Goal: Task Accomplishment & Management: Manage account settings

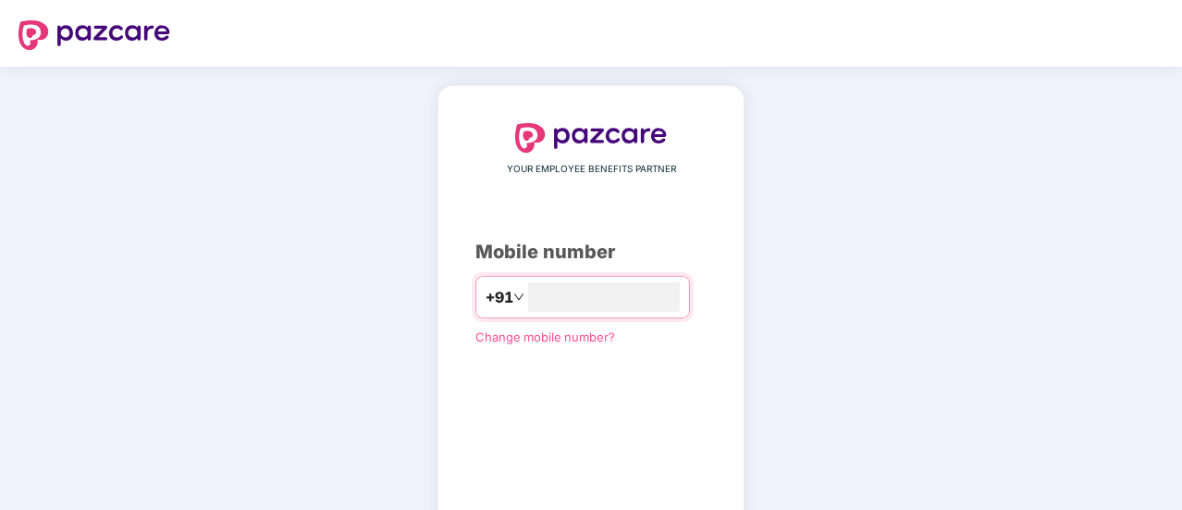
type input "**********"
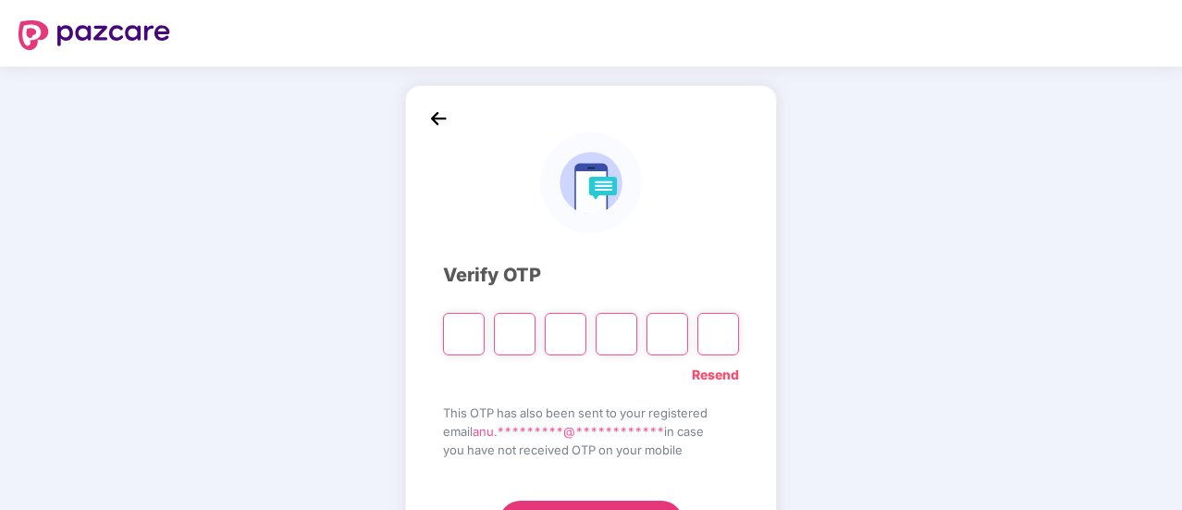
type input "*"
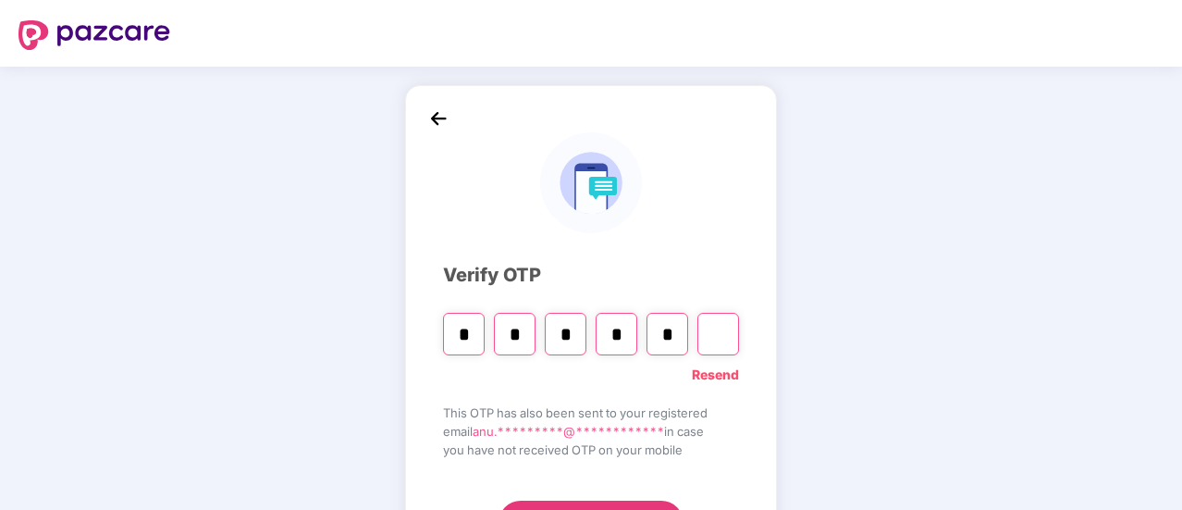
type input "*"
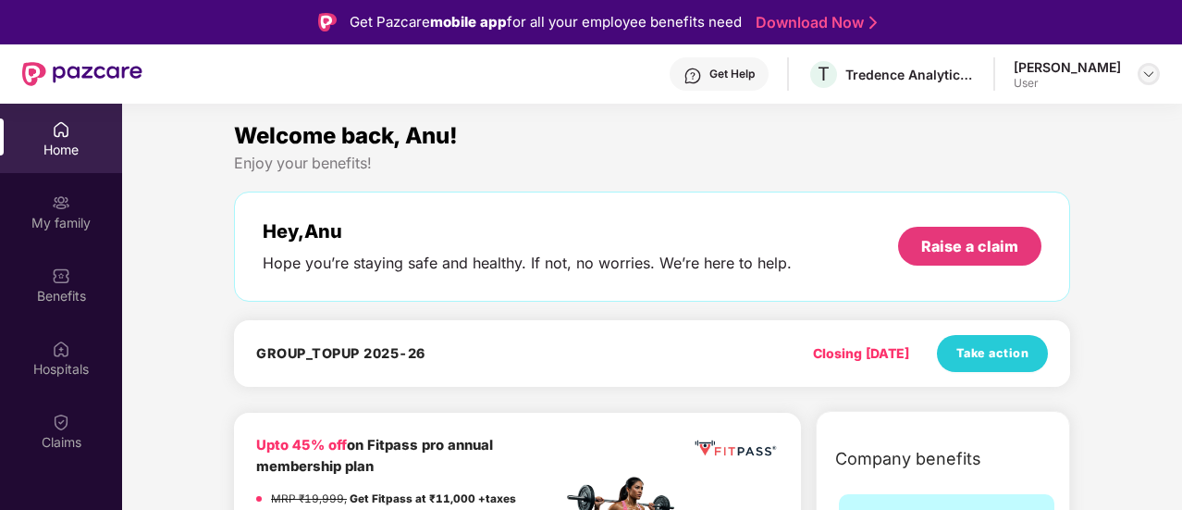
click at [1145, 75] on img at bounding box center [1148, 74] width 15 height 15
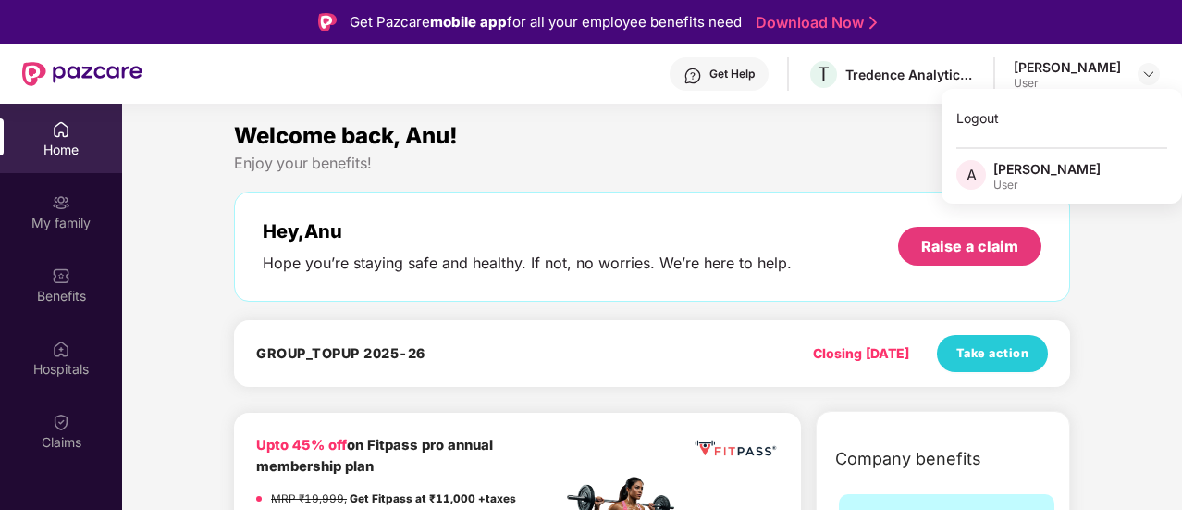
click at [862, 150] on div "Welcome back, Anu!" at bounding box center [652, 135] width 836 height 35
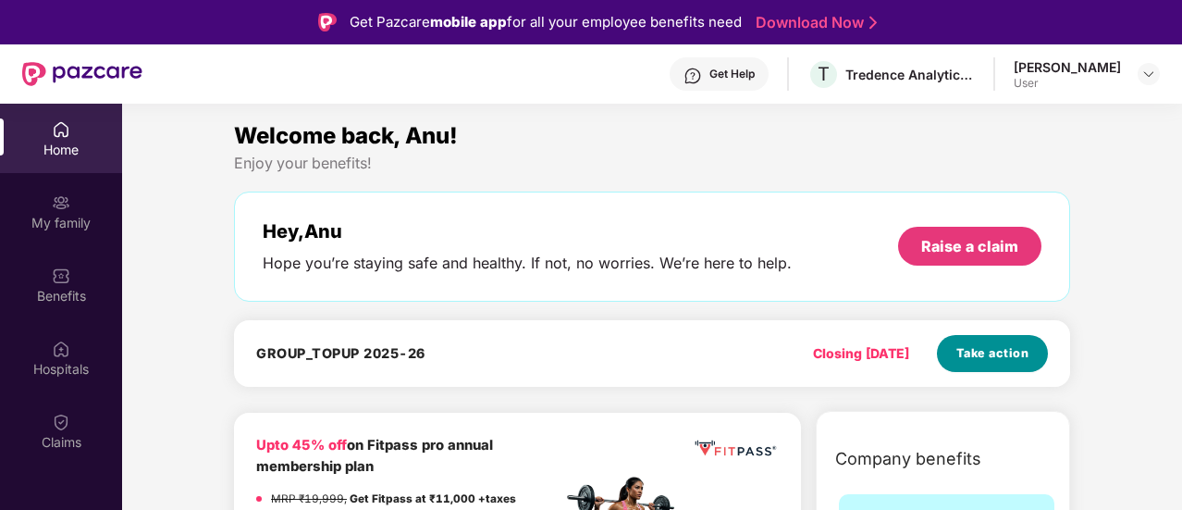
click at [973, 353] on span "Take action" at bounding box center [992, 353] width 73 height 18
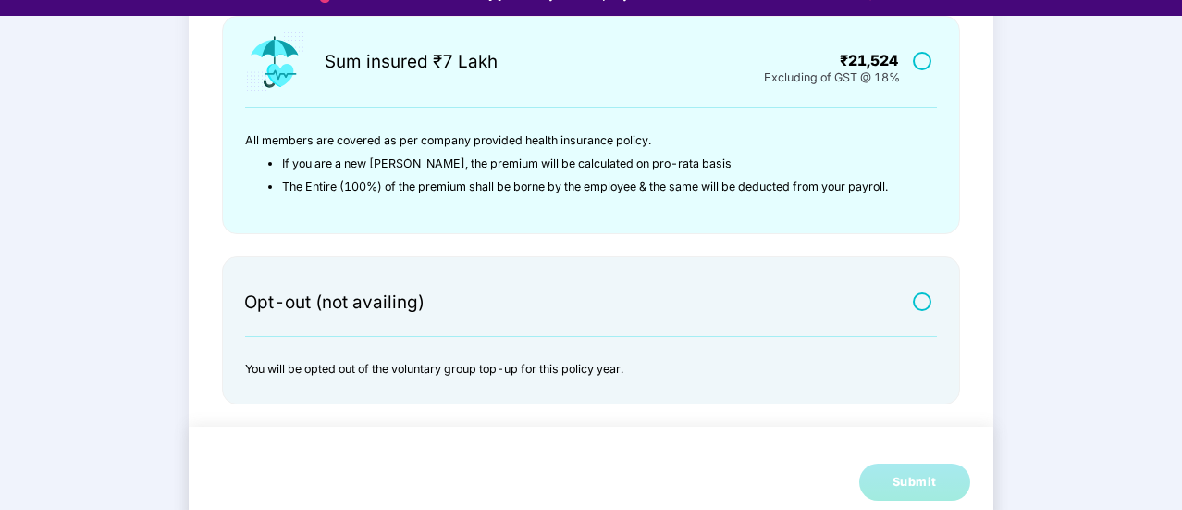
scroll to position [44, 0]
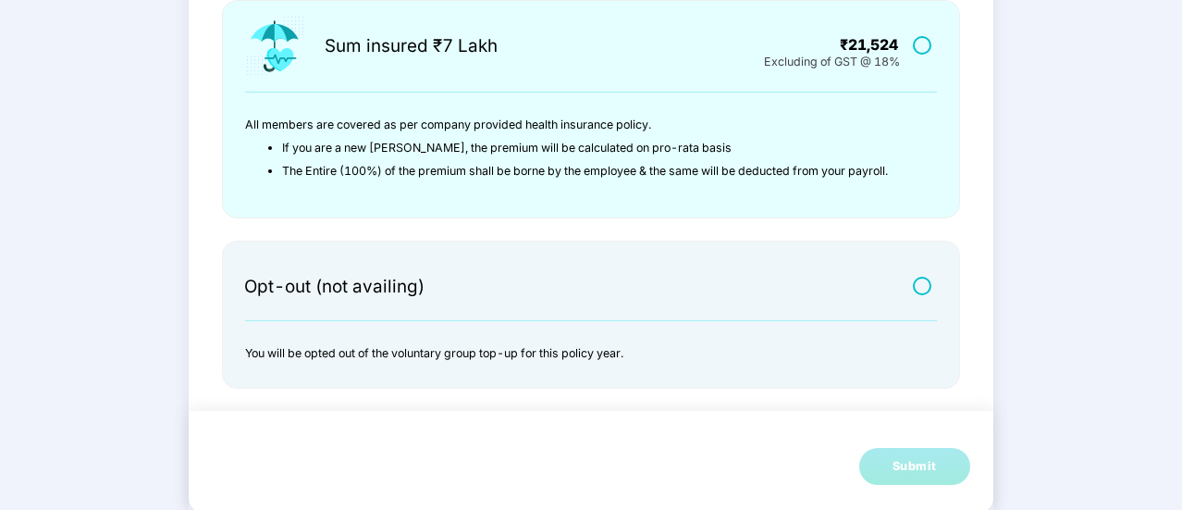
click at [924, 289] on label at bounding box center [924, 285] width 23 height 16
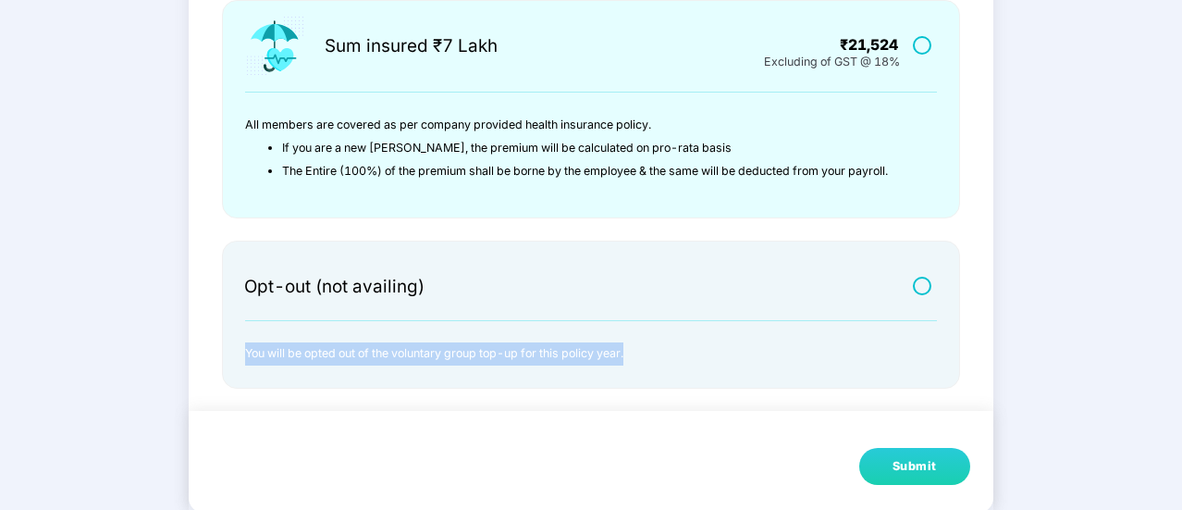
drag, startPoint x: 240, startPoint y: 351, endPoint x: 659, endPoint y: 356, distance: 419.0
click at [659, 356] on div "Opt-out (not availing) You will be opted out of the voluntary group top-up for …" at bounding box center [591, 314] width 738 height 148
click at [892, 471] on div "Submit" at bounding box center [914, 466] width 44 height 18
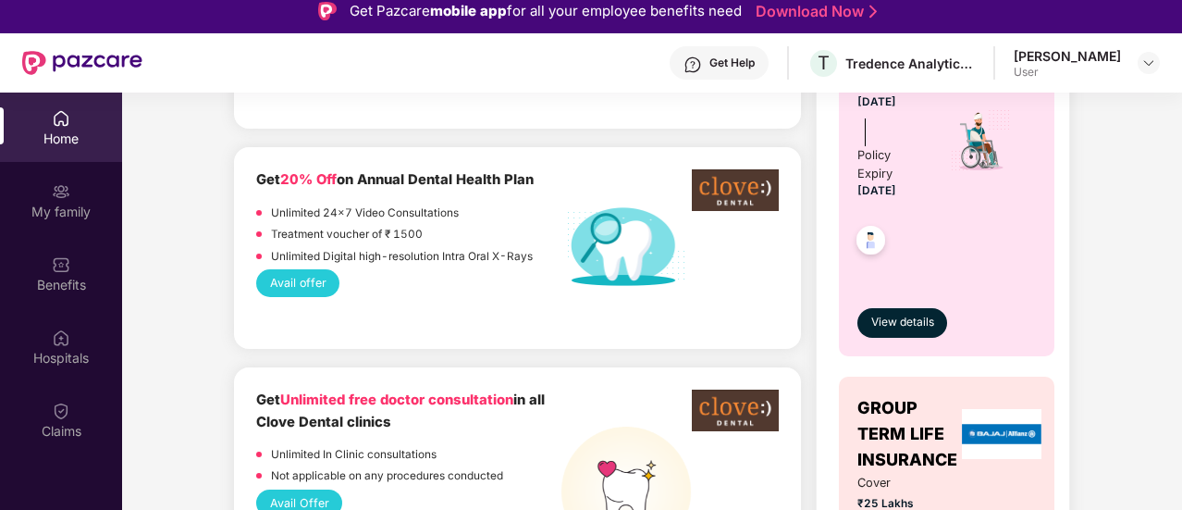
scroll to position [832, 0]
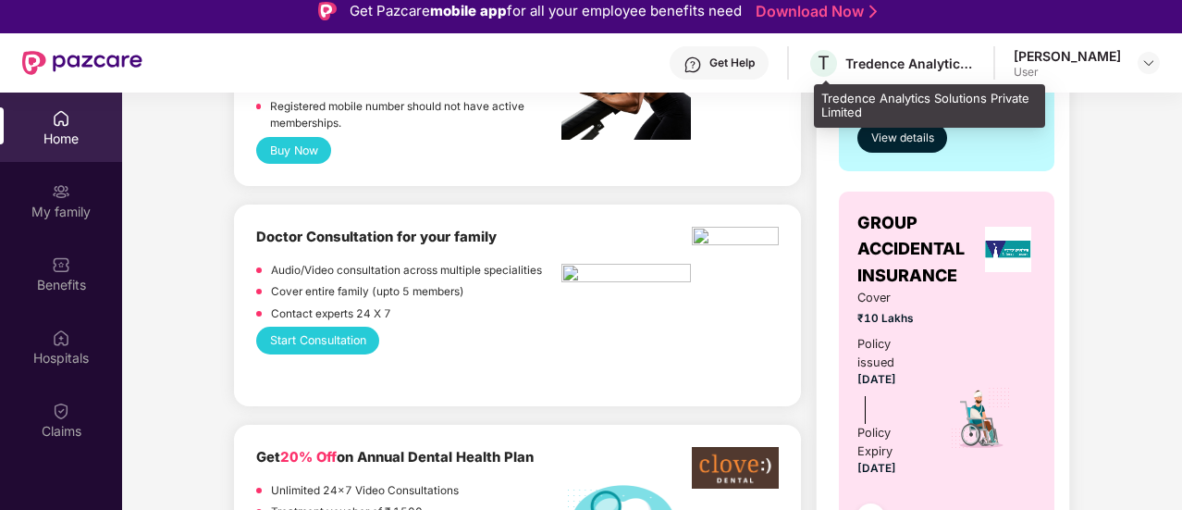
click at [883, 67] on div "Tredence Analytics Solutions Private Limited" at bounding box center [909, 64] width 129 height 18
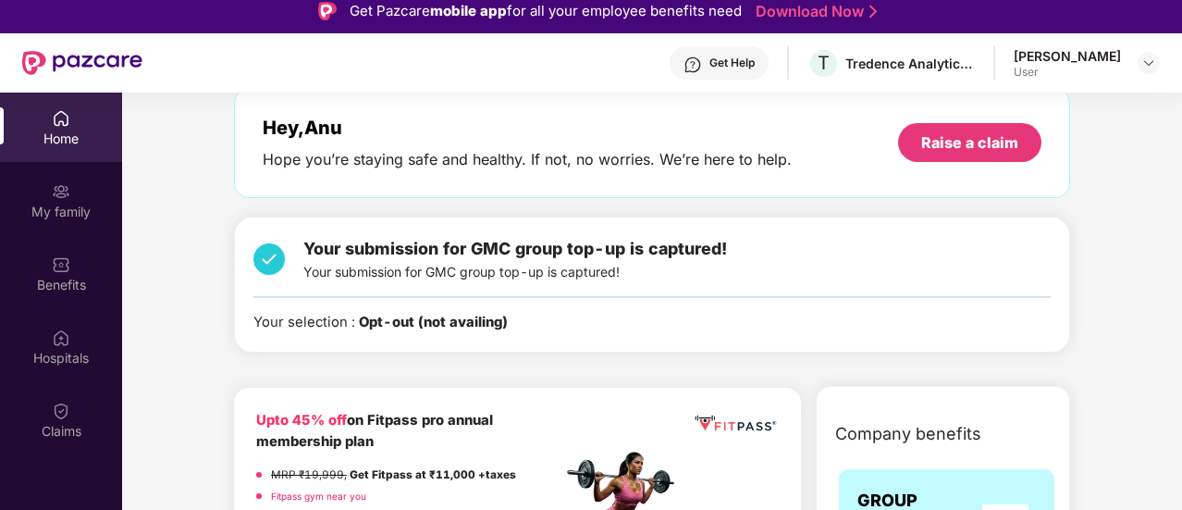
scroll to position [0, 0]
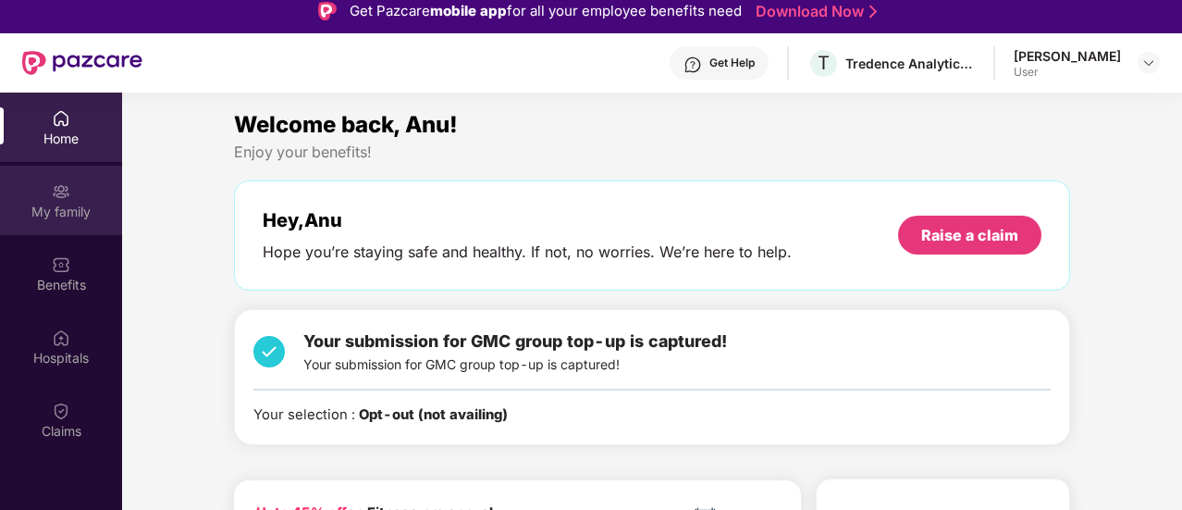
click at [55, 205] on div "My family" at bounding box center [61, 212] width 122 height 18
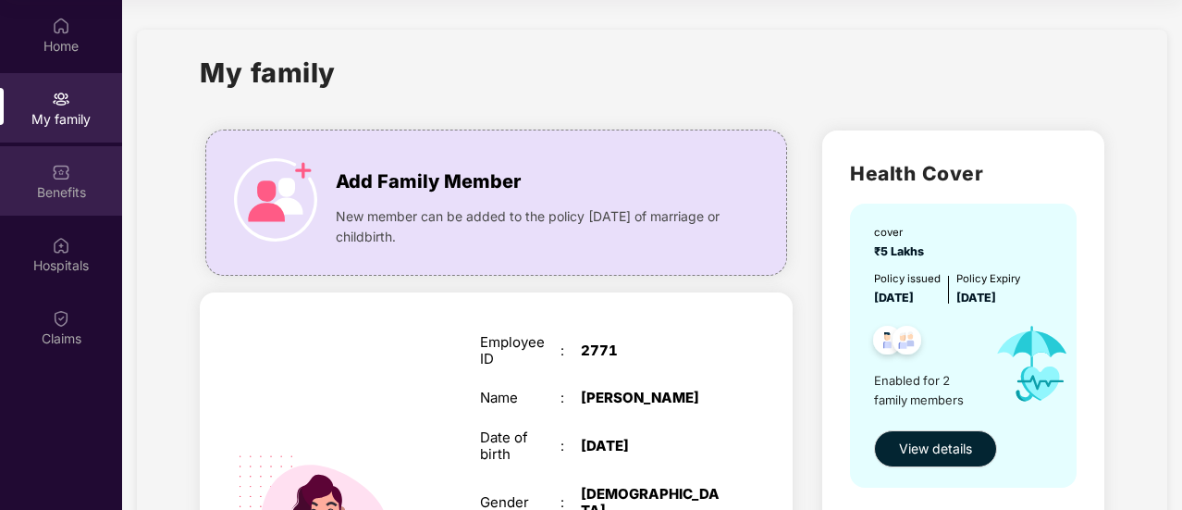
click at [69, 175] on img at bounding box center [61, 172] width 18 height 18
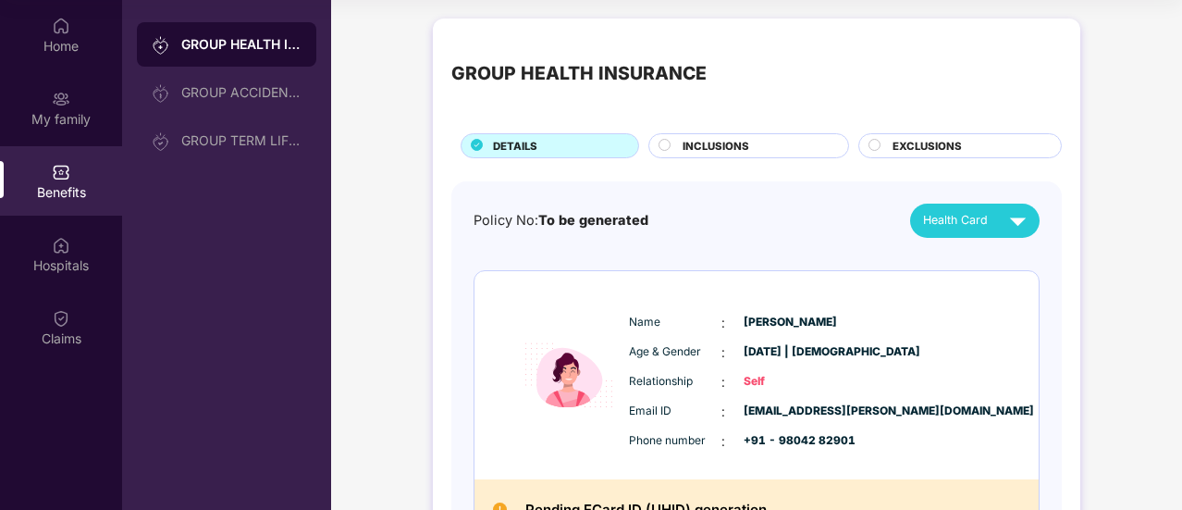
click at [735, 149] on span "INCLUSIONS" at bounding box center [716, 146] width 67 height 17
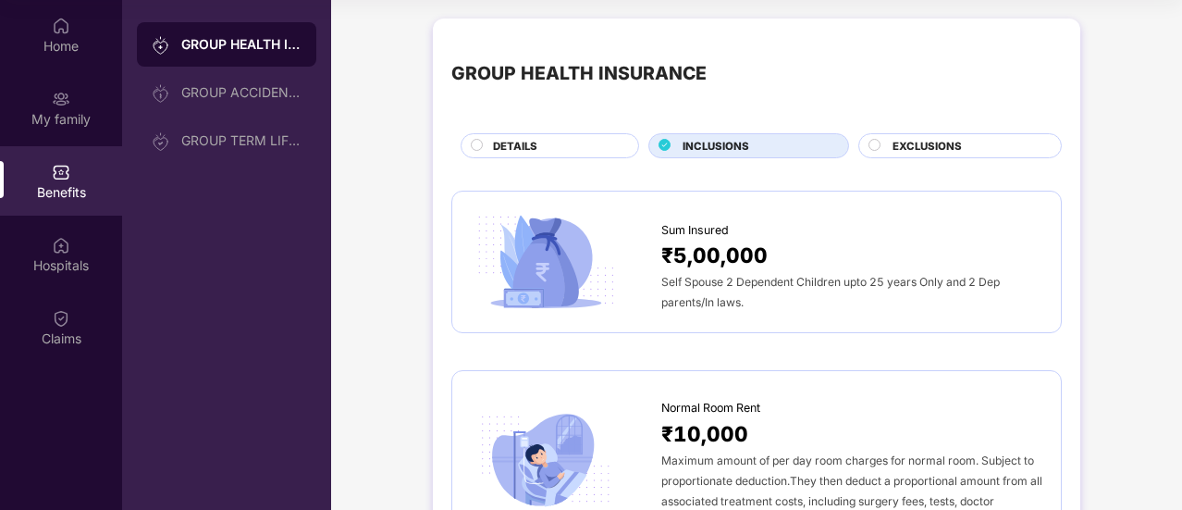
click at [905, 146] on span "EXCLUSIONS" at bounding box center [926, 146] width 69 height 17
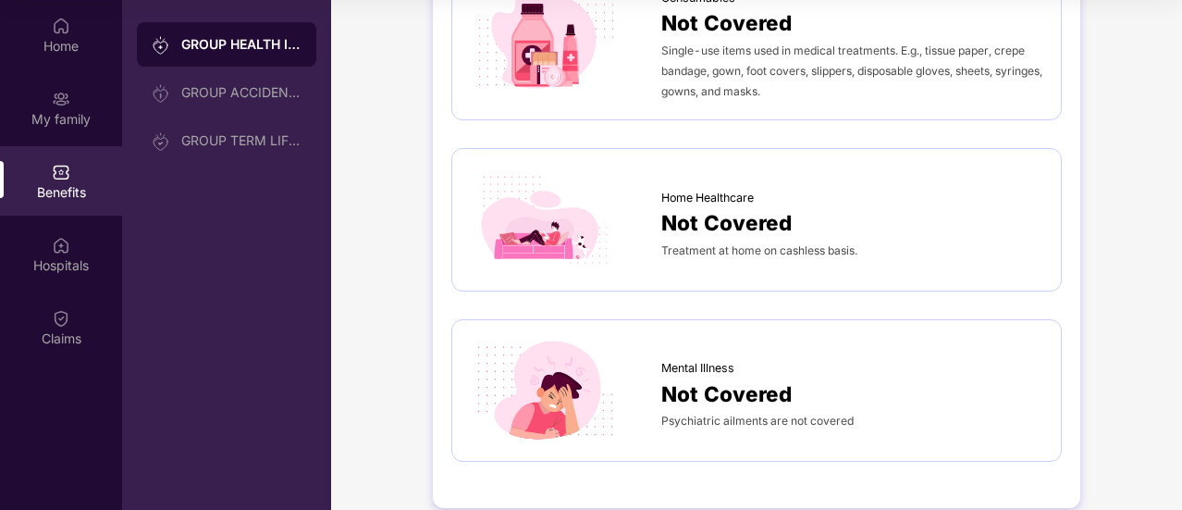
scroll to position [1446, 0]
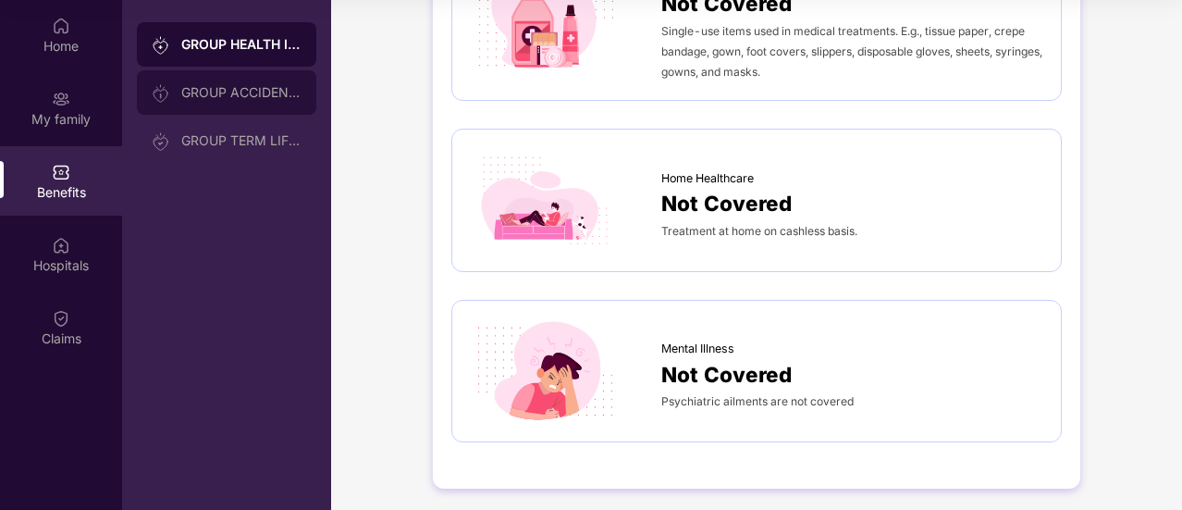
click at [229, 97] on div "GROUP ACCIDENTAL INSURANCE" at bounding box center [241, 92] width 120 height 15
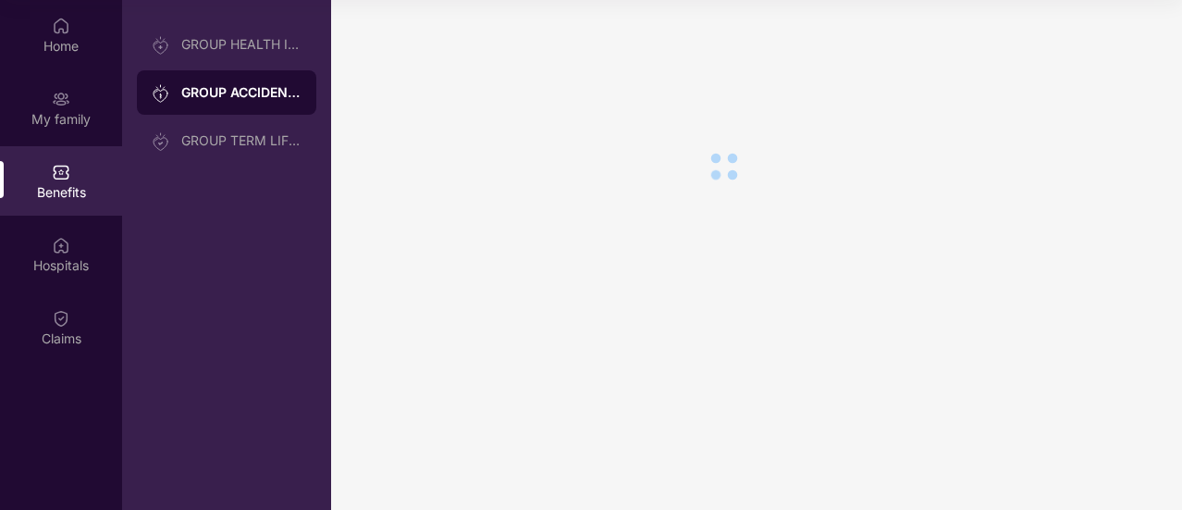
scroll to position [0, 0]
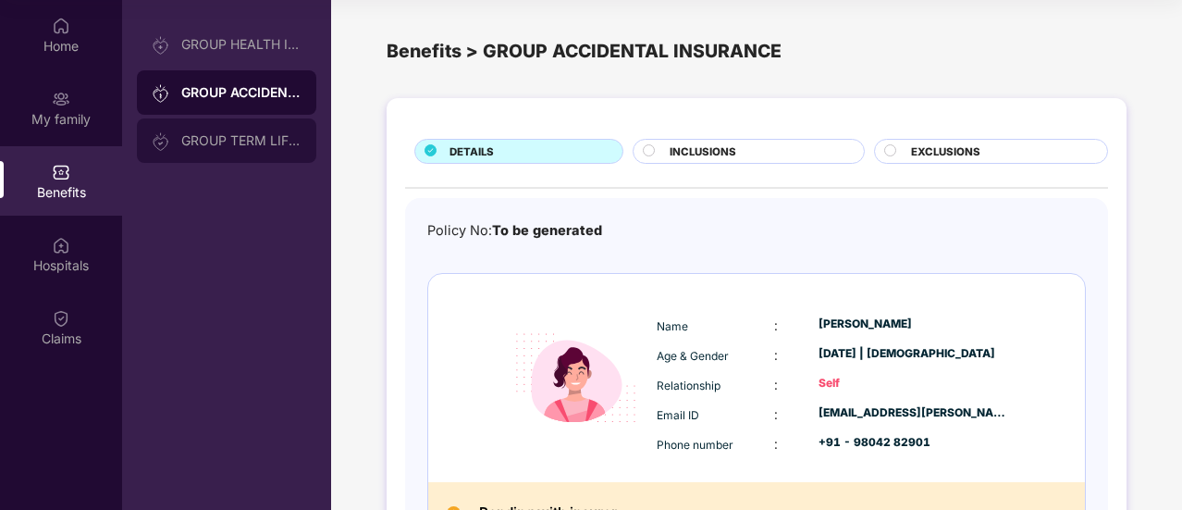
click at [261, 132] on div "GROUP TERM LIFE INSURANCE" at bounding box center [226, 140] width 179 height 44
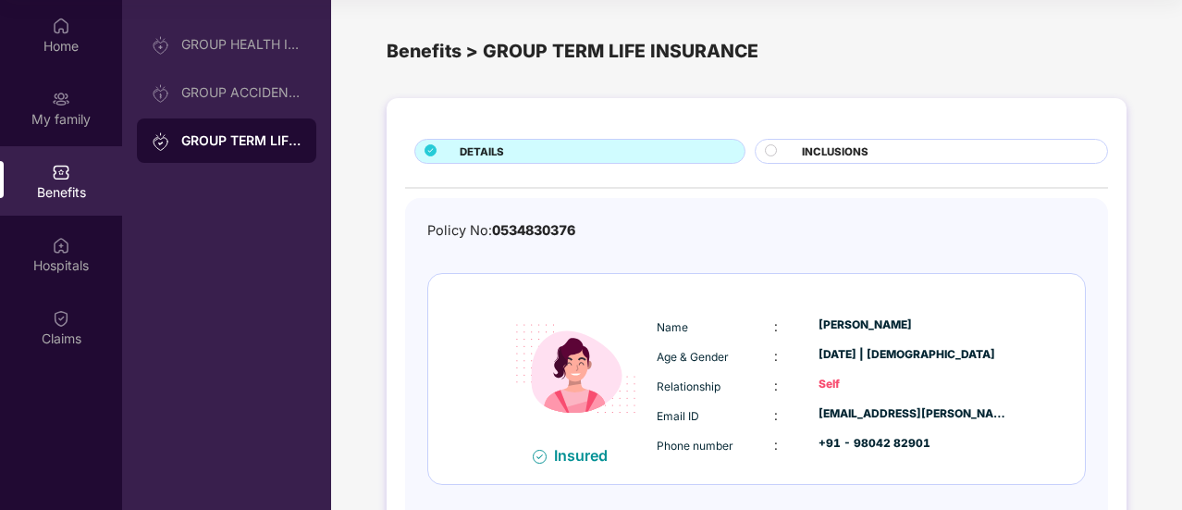
click at [811, 153] on span "INCLUSIONS" at bounding box center [835, 151] width 67 height 17
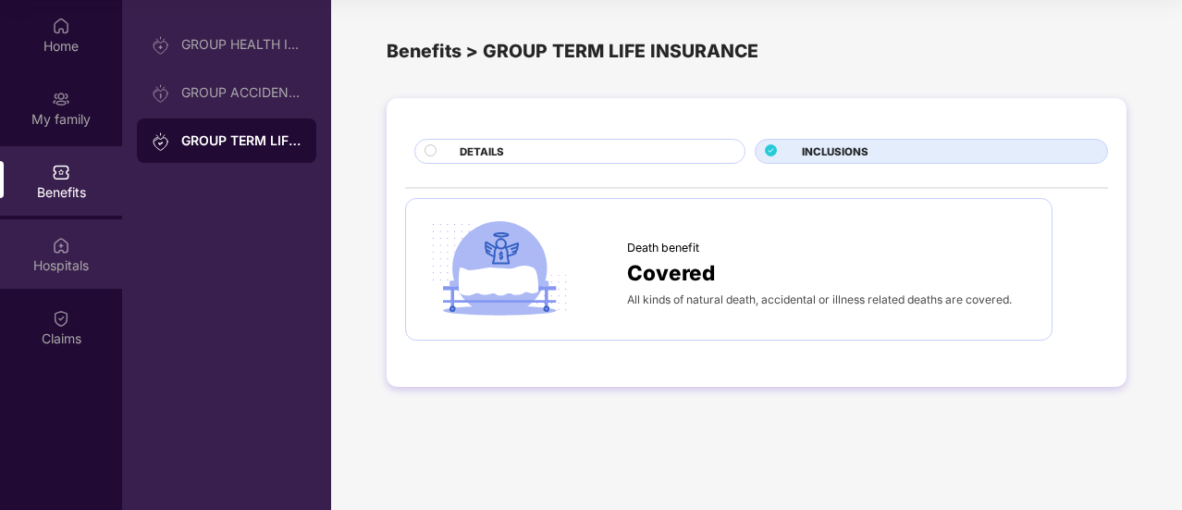
click at [65, 234] on div at bounding box center [61, 243] width 18 height 18
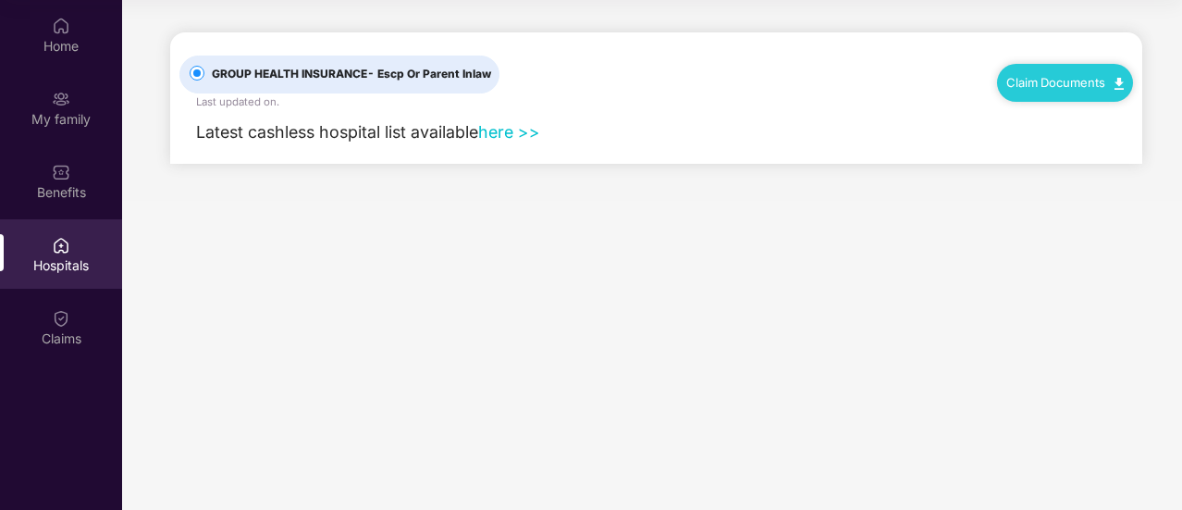
click at [521, 129] on link "here >>" at bounding box center [509, 131] width 62 height 19
